Goal: Register for event/course

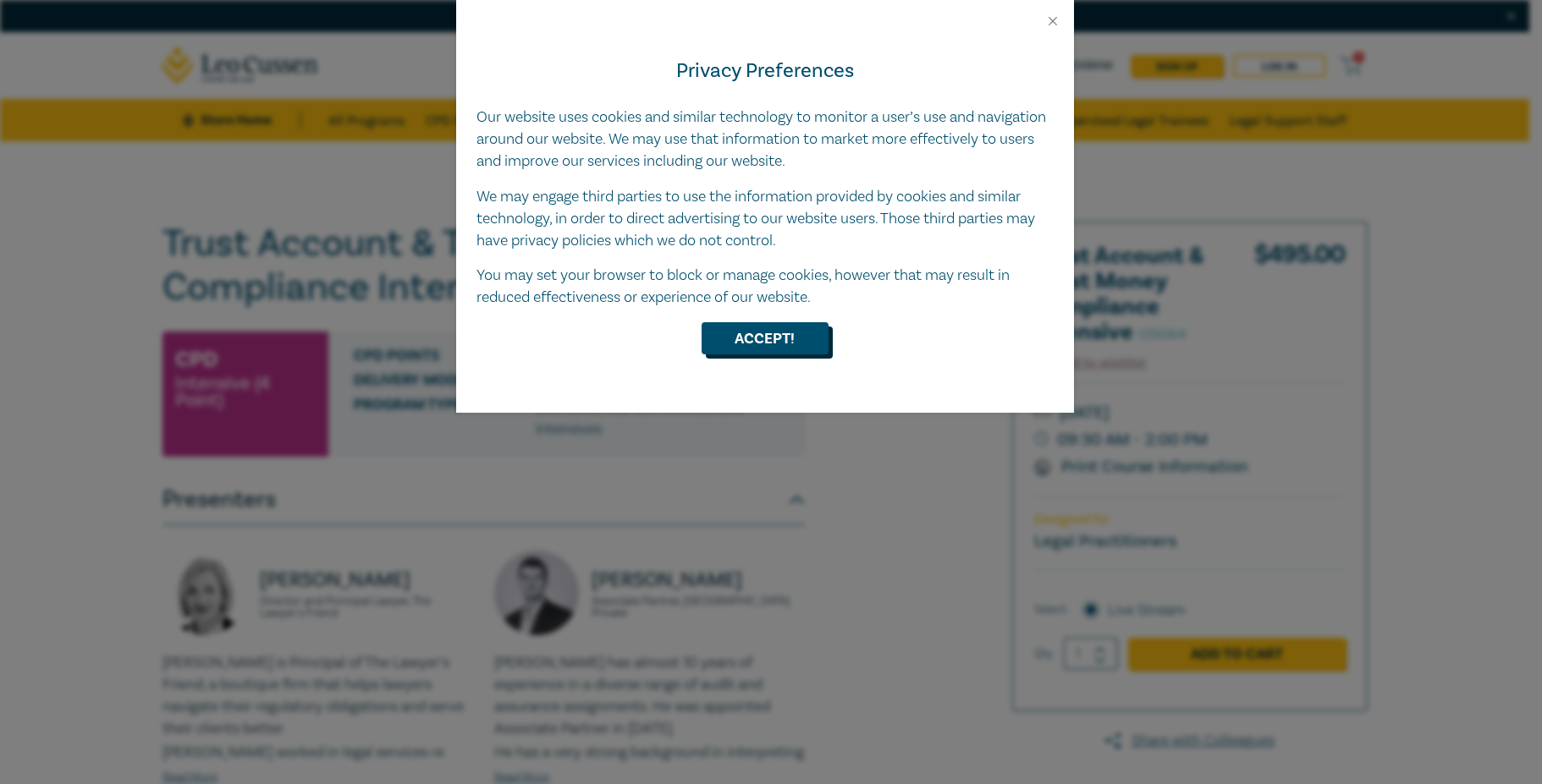
click at [747, 336] on button "Accept!" at bounding box center [765, 338] width 127 height 32
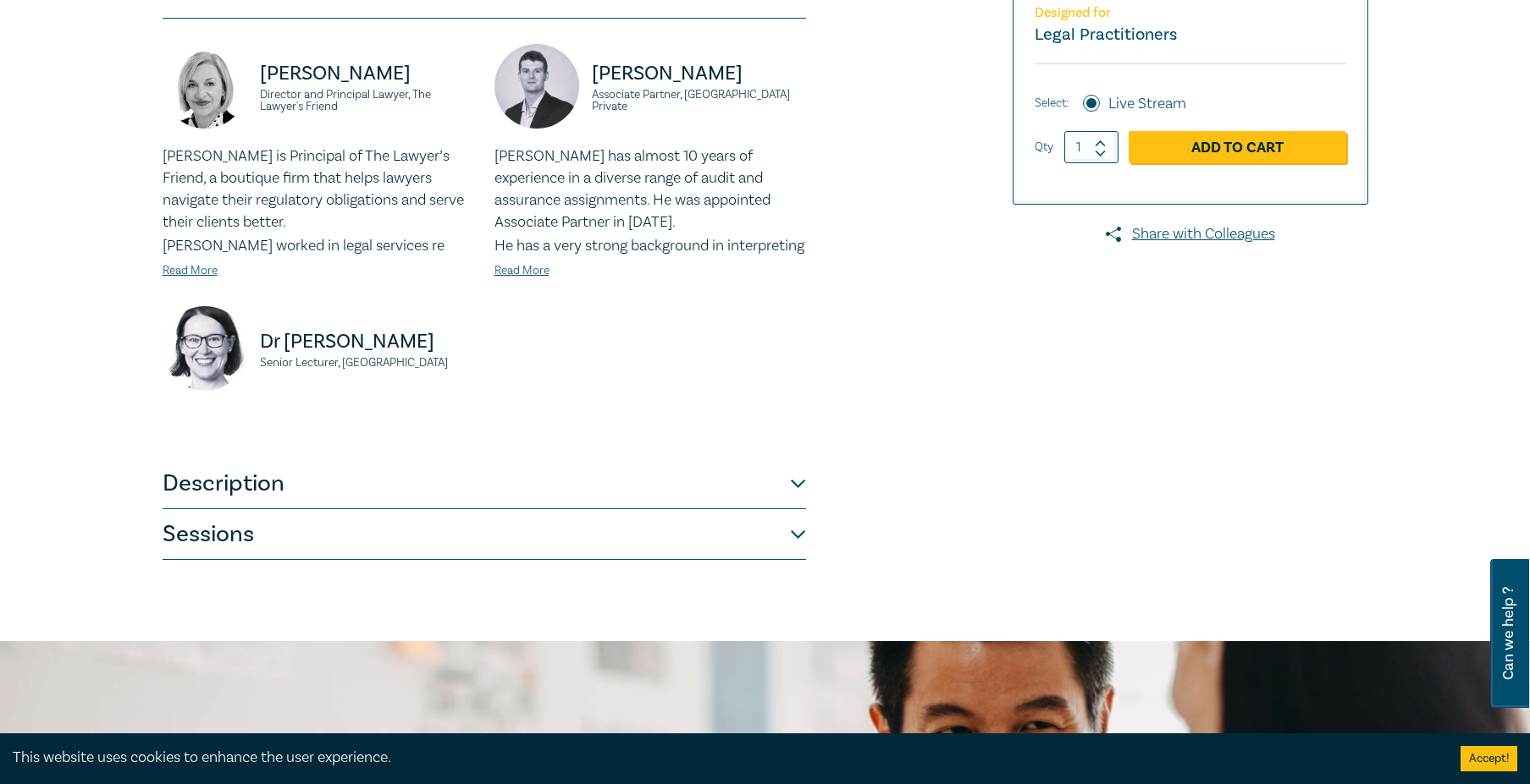
scroll to position [508, 0]
click at [797, 503] on button "Description" at bounding box center [484, 483] width 643 height 51
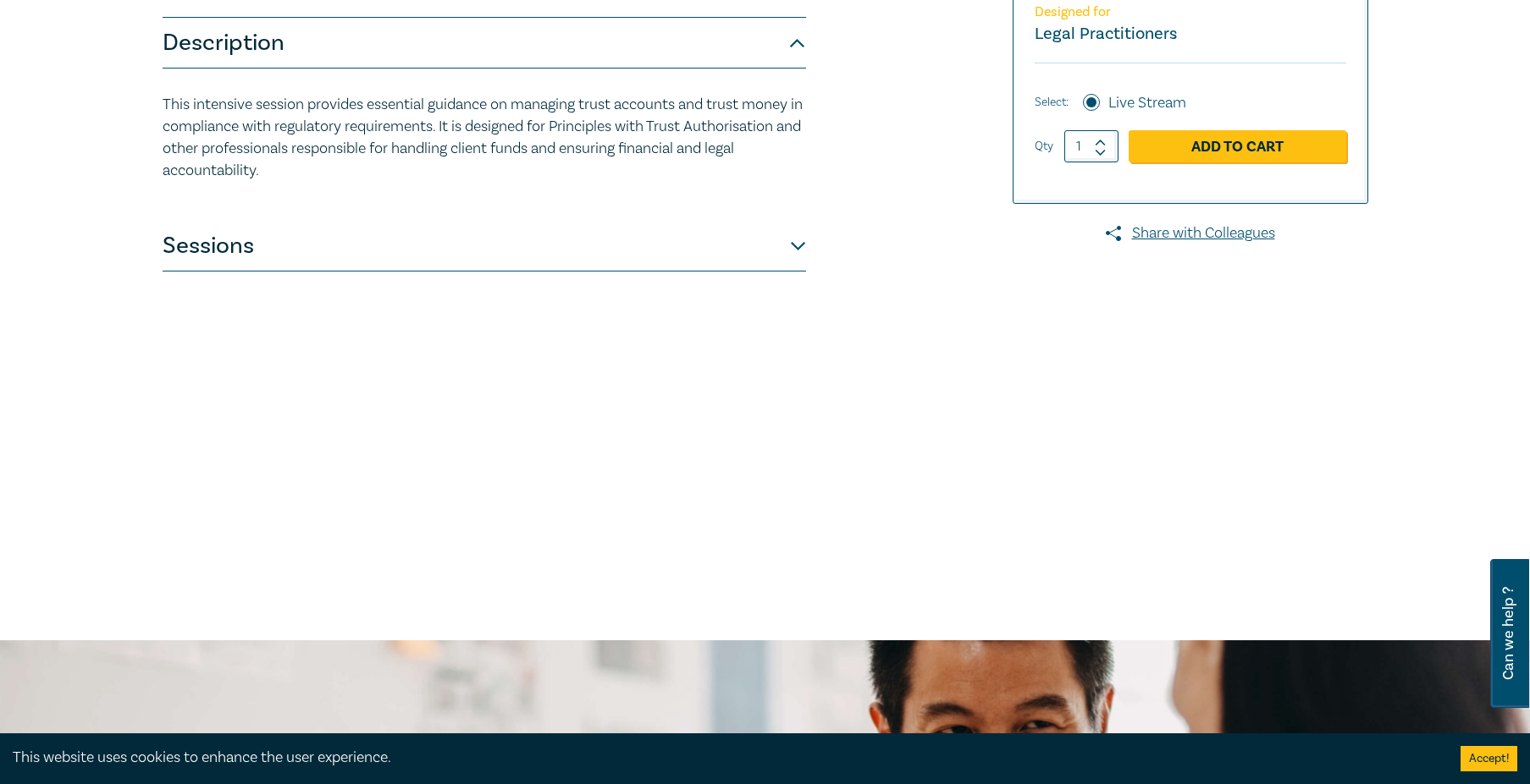
click at [799, 250] on button "Sessions" at bounding box center [484, 246] width 643 height 51
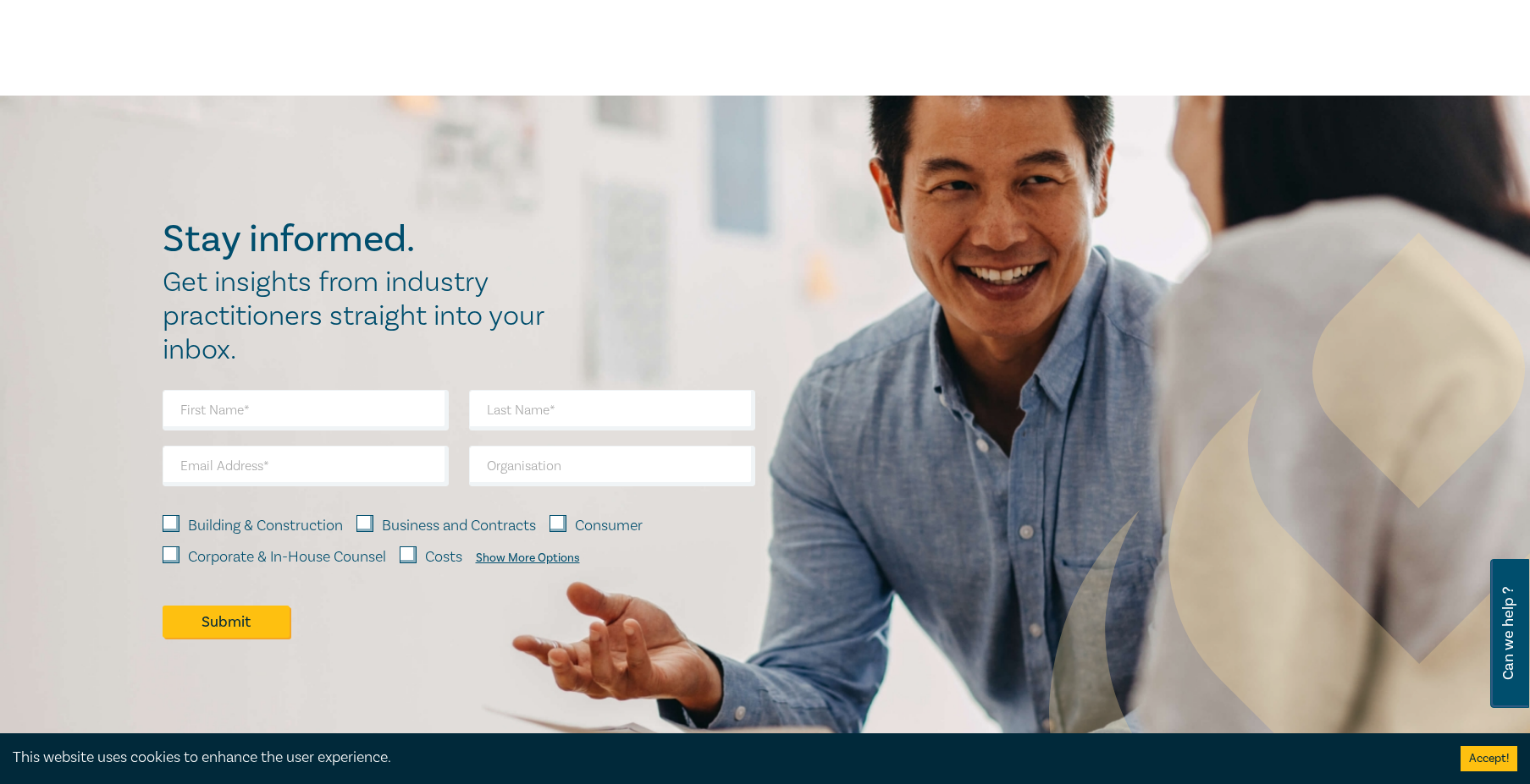
scroll to position [2369, 0]
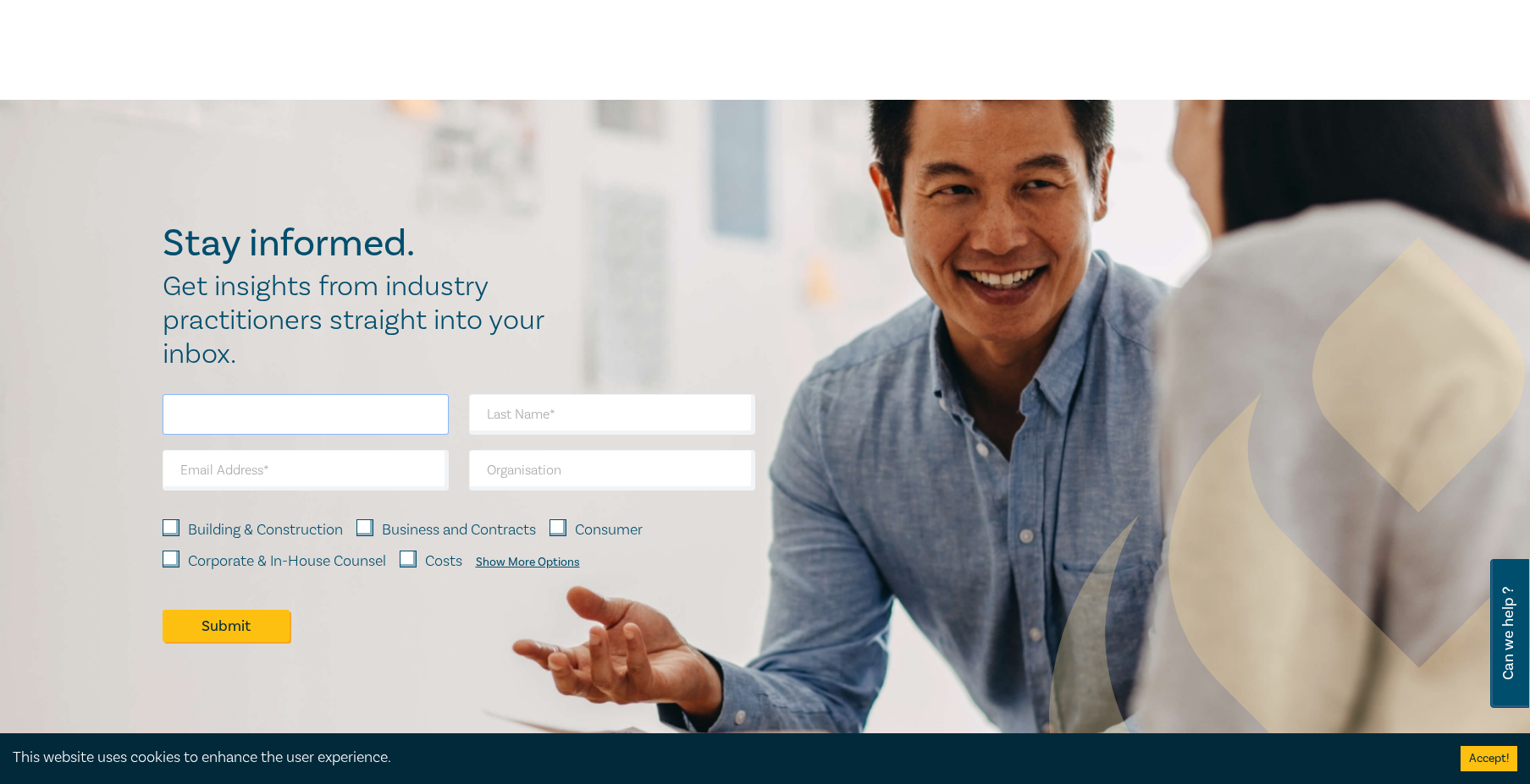
click at [318, 435] on input "text" at bounding box center [306, 414] width 286 height 41
type input "[PERSON_NAME]"
type input "Rowarth"
type input "[PERSON_NAME][EMAIL_ADDRESS][DOMAIN_NAME]"
type input "Cinque [PERSON_NAME] Lawyers"
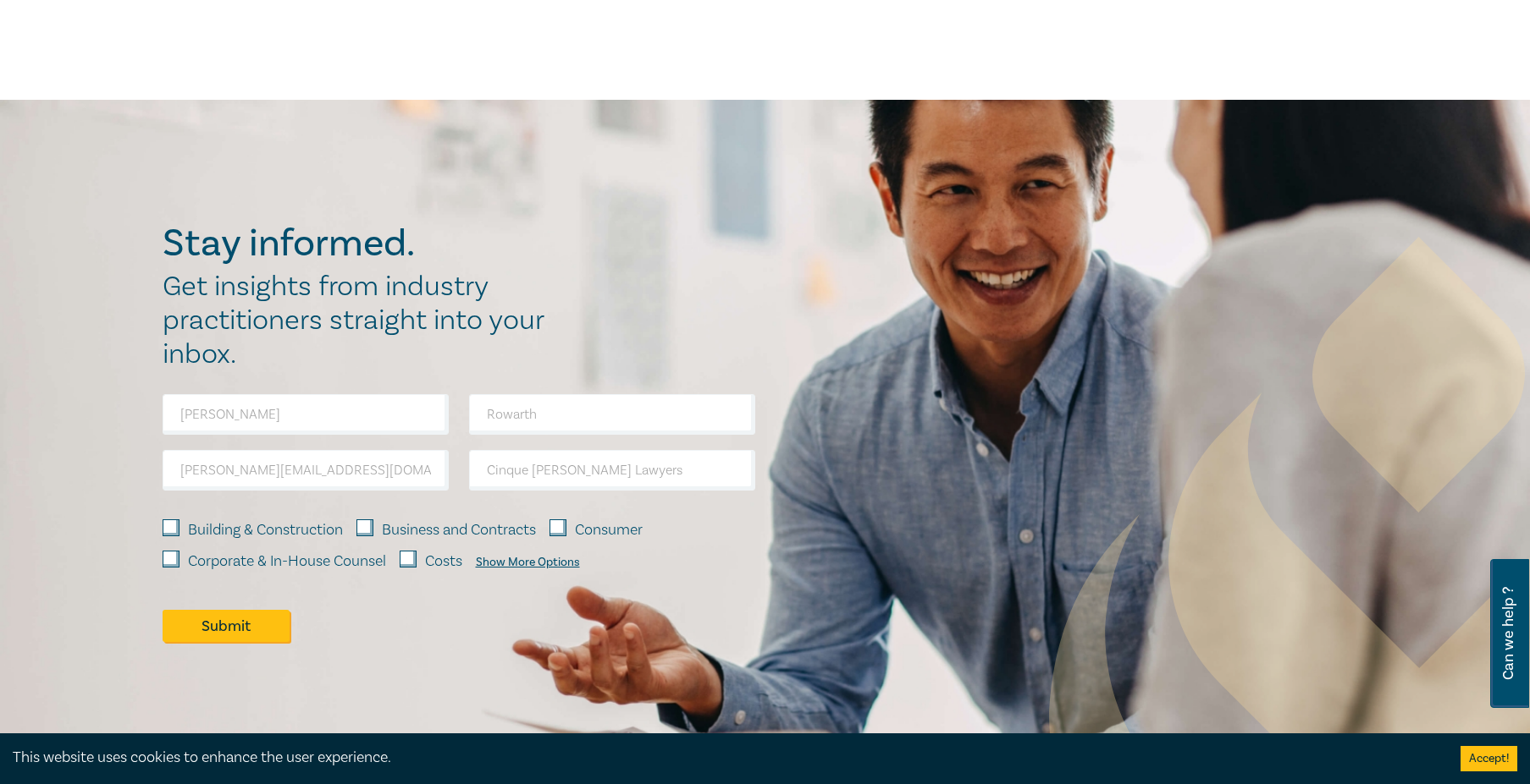
click at [515, 569] on div "Show More Options" at bounding box center [528, 562] width 104 height 13
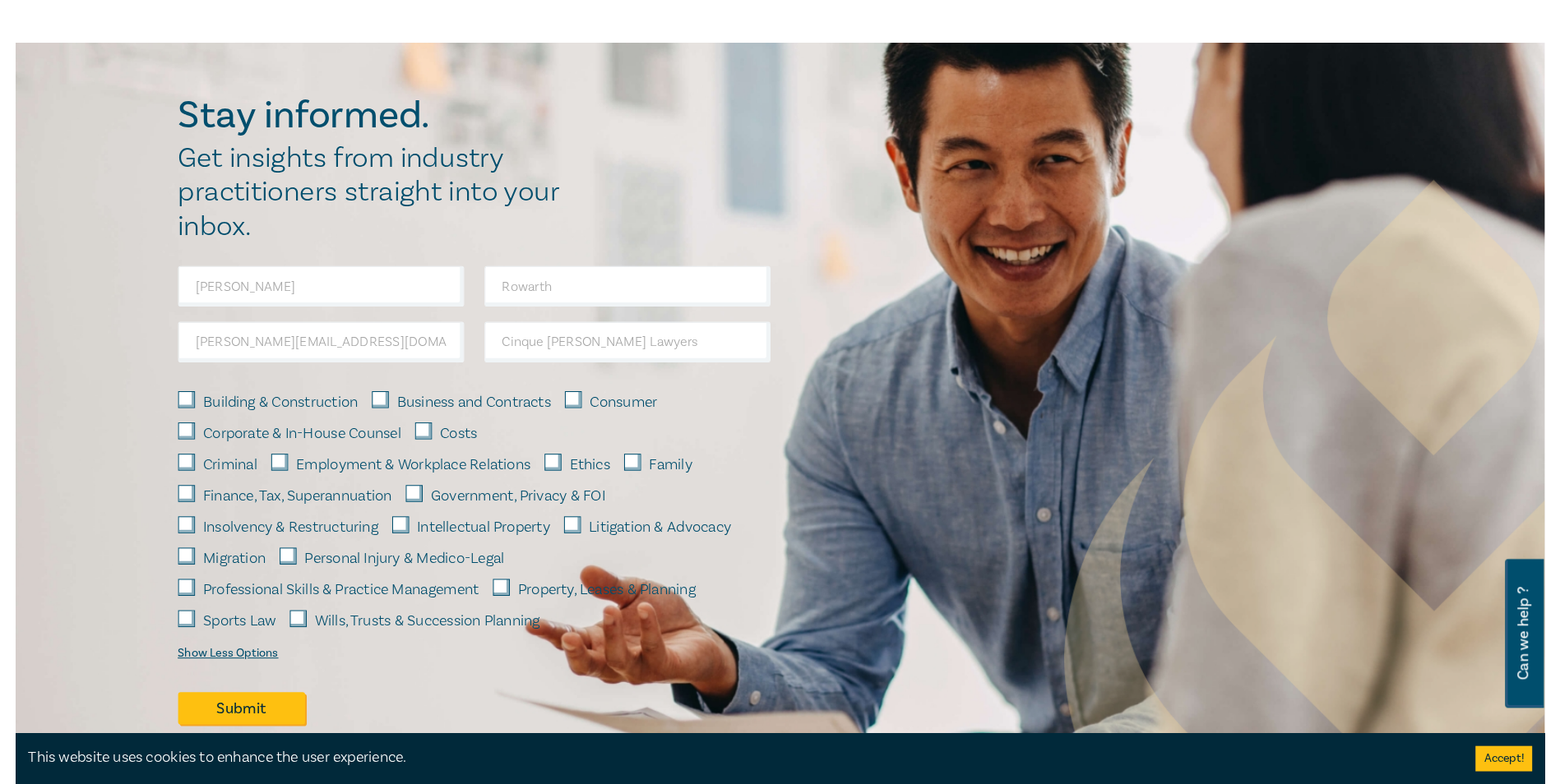
scroll to position [2467, 0]
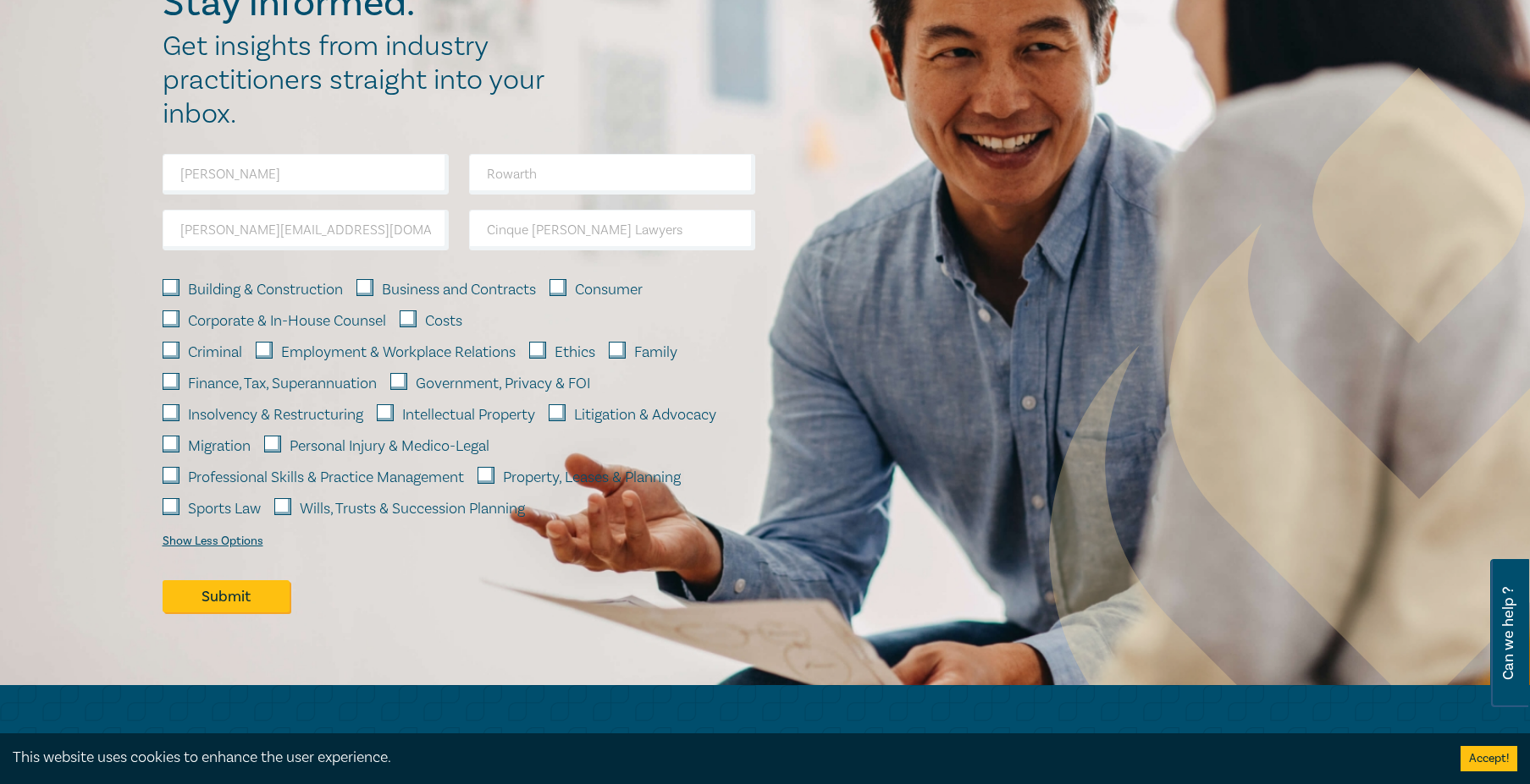
click at [282, 515] on input "Wills, Trusts & Succession Planning" at bounding box center [283, 507] width 17 height 17
checkbox input "true"
click at [170, 484] on input "Professional Skills & Practice Management" at bounding box center [171, 475] width 17 height 17
checkbox input "true"
click at [491, 484] on input "Property, Leases & Planning" at bounding box center [486, 475] width 17 height 17
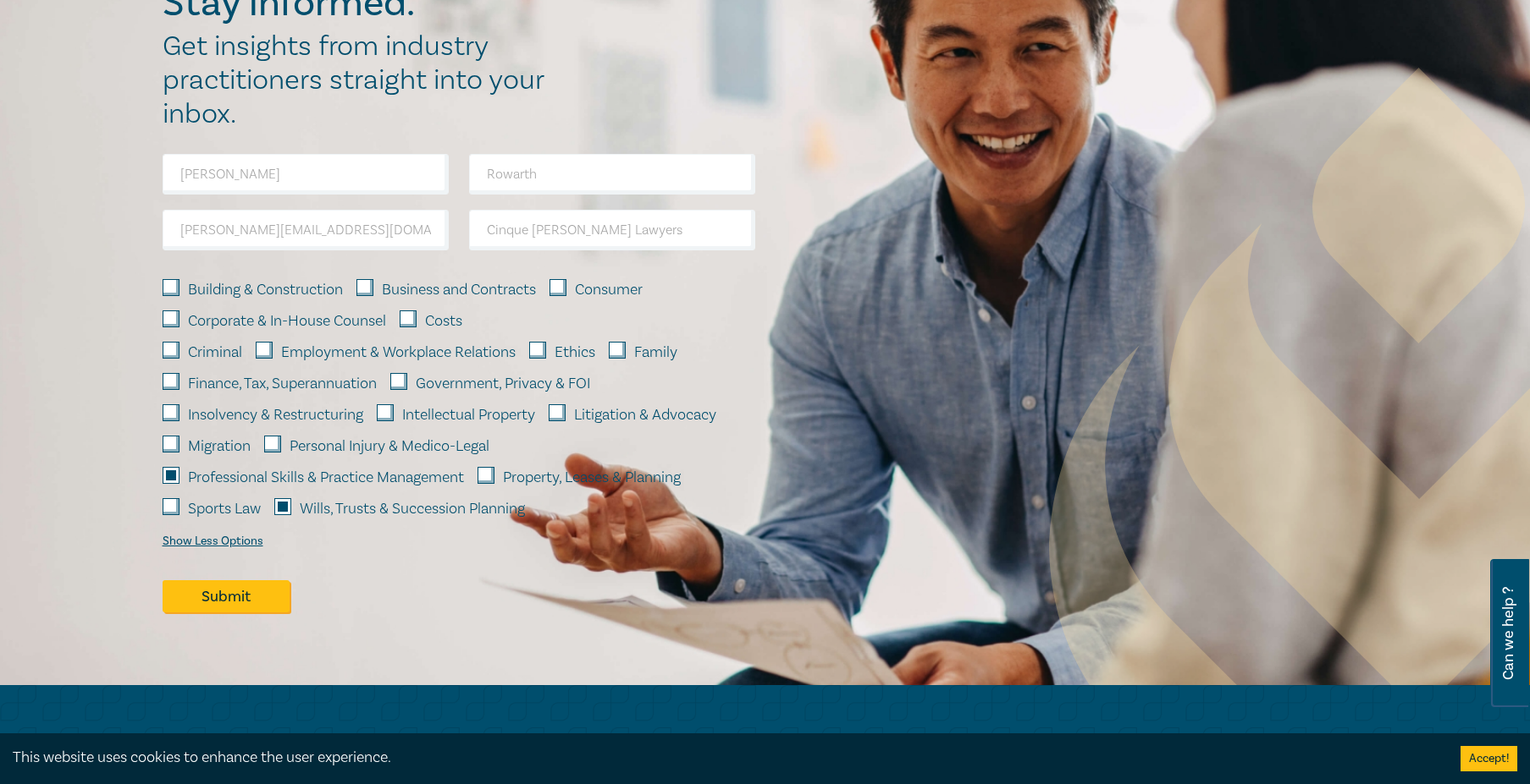
checkbox input "true"
click at [222, 613] on button "Submit" at bounding box center [226, 597] width 127 height 32
click at [1480, 757] on button "Accept!" at bounding box center [1488, 758] width 57 height 26
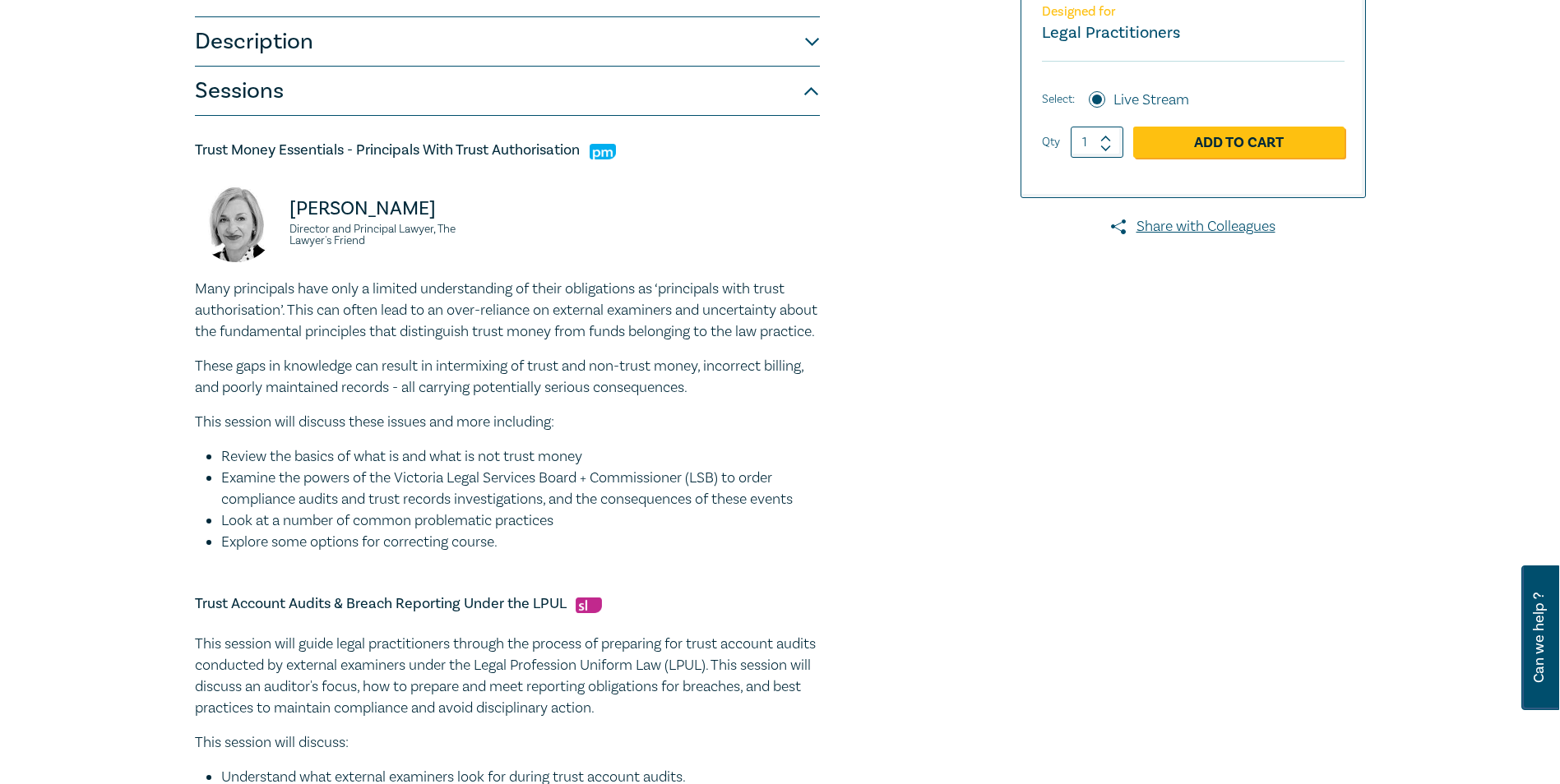
scroll to position [0, 0]
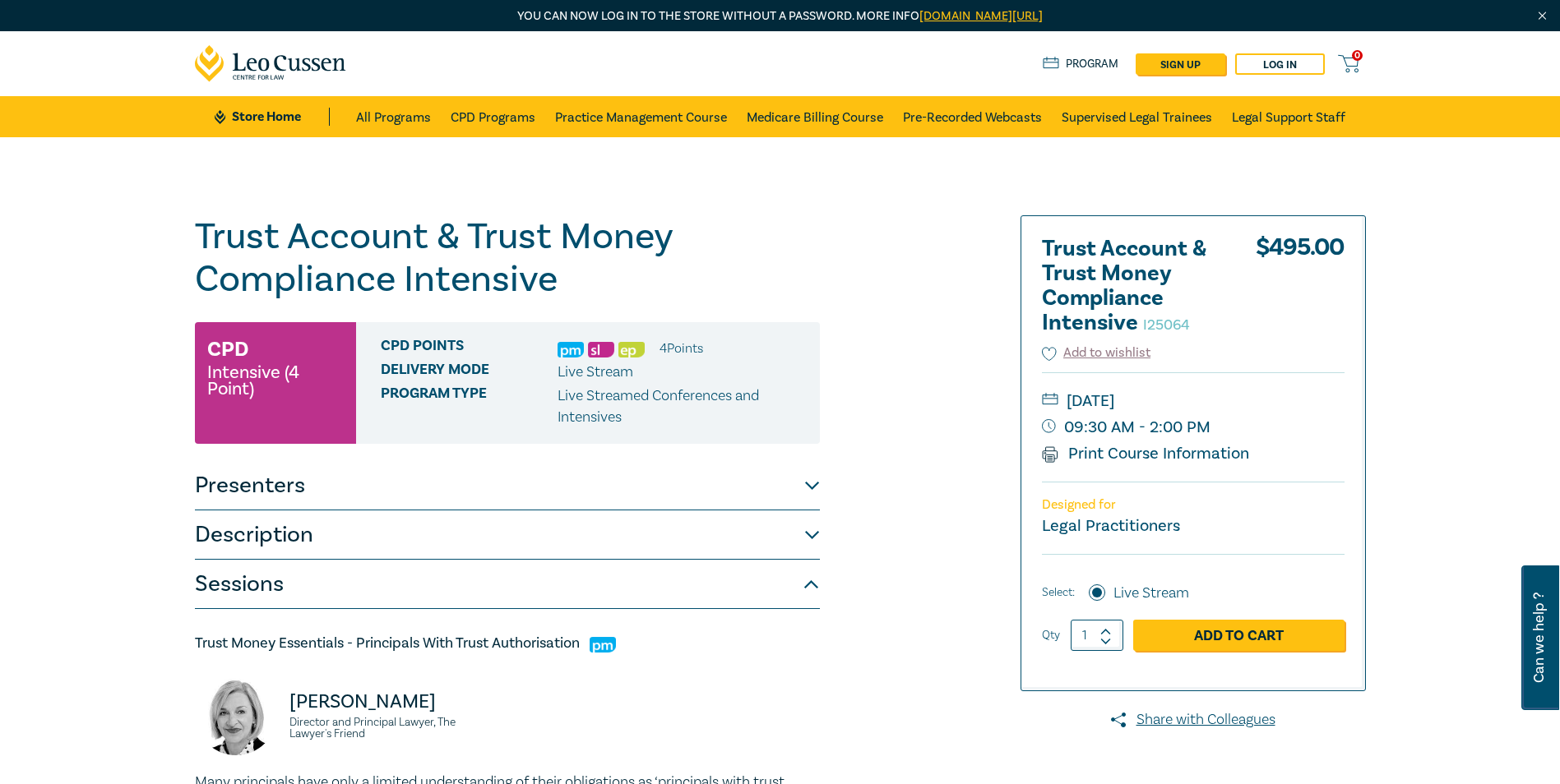
click at [1104, 454] on link "Print Course Information" at bounding box center [1146, 454] width 208 height 21
